Goal: Answer question/provide support: Share knowledge or assist other users

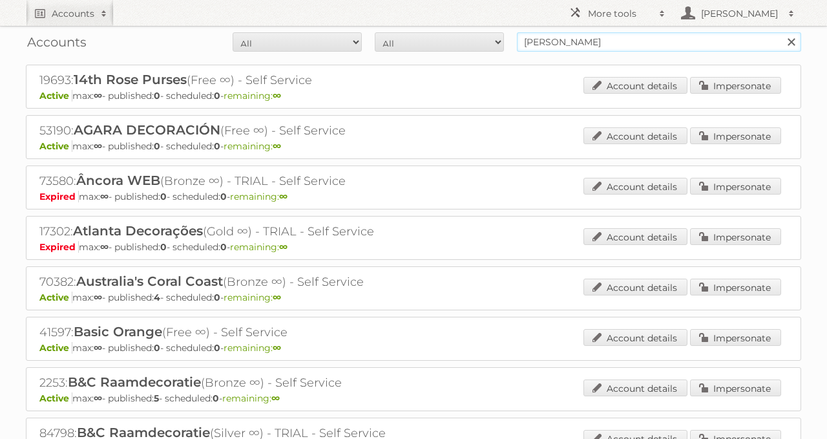
drag, startPoint x: 617, startPoint y: 40, endPoint x: 437, endPoint y: 34, distance: 180.3
click at [439, 34] on form "All Active Expired Pending All Paid Trials Self service cora Search" at bounding box center [413, 41] width 775 height 19
type input "dirck3"
click at [781, 32] on input "Search" at bounding box center [790, 41] width 19 height 19
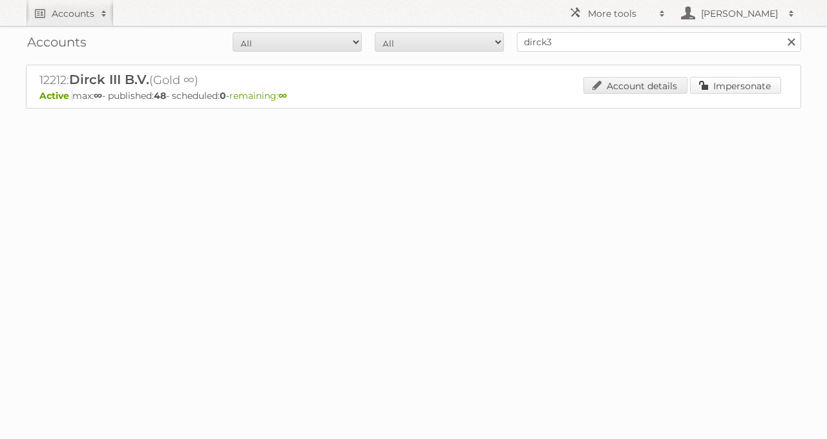
click at [726, 82] on link "Impersonate" at bounding box center [735, 85] width 91 height 17
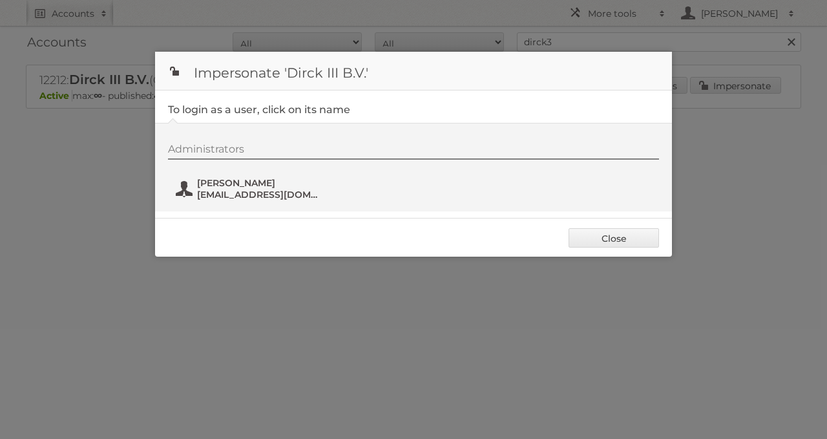
click at [194, 194] on button "[PERSON_NAME] [EMAIL_ADDRESS][DOMAIN_NAME]" at bounding box center [250, 189] width 152 height 26
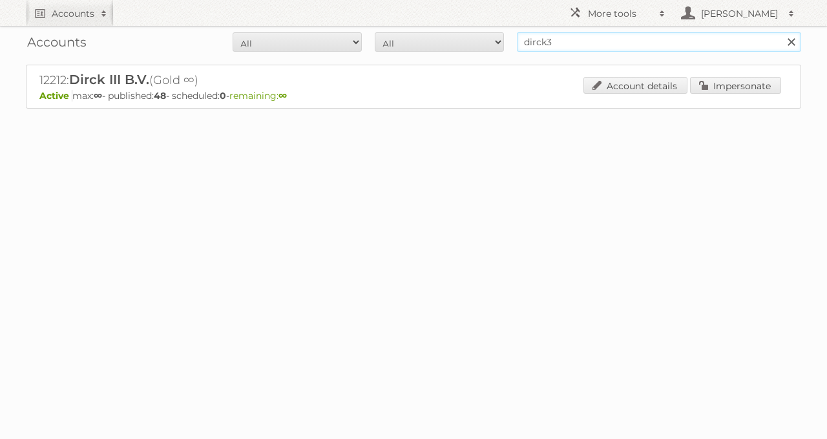
drag, startPoint x: 593, startPoint y: 41, endPoint x: 375, endPoint y: 51, distance: 218.6
click at [380, 51] on form "All Active Expired Pending All Paid Trials Self service dirck3 Search" at bounding box center [413, 41] width 775 height 19
type input "9689"
click at [781, 32] on input "Search" at bounding box center [790, 41] width 19 height 19
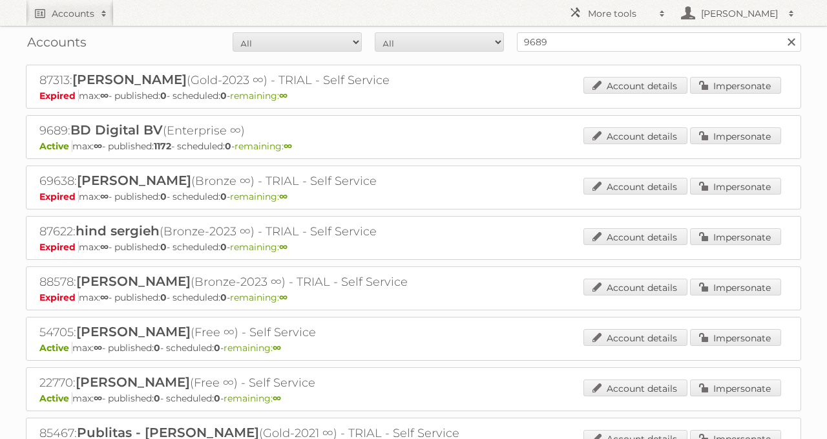
click at [749, 147] on p "Active max: ∞ - published: 1172 - scheduled: 0 - remaining: ∞" at bounding box center [413, 146] width 748 height 12
click at [740, 138] on link "Impersonate" at bounding box center [735, 135] width 91 height 17
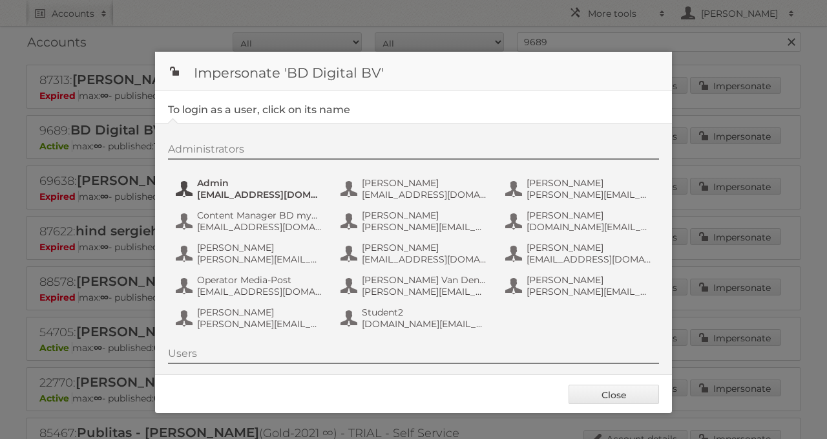
click at [233, 181] on span "Admin" at bounding box center [259, 183] width 125 height 12
